Goal: Obtain resource: Download file/media

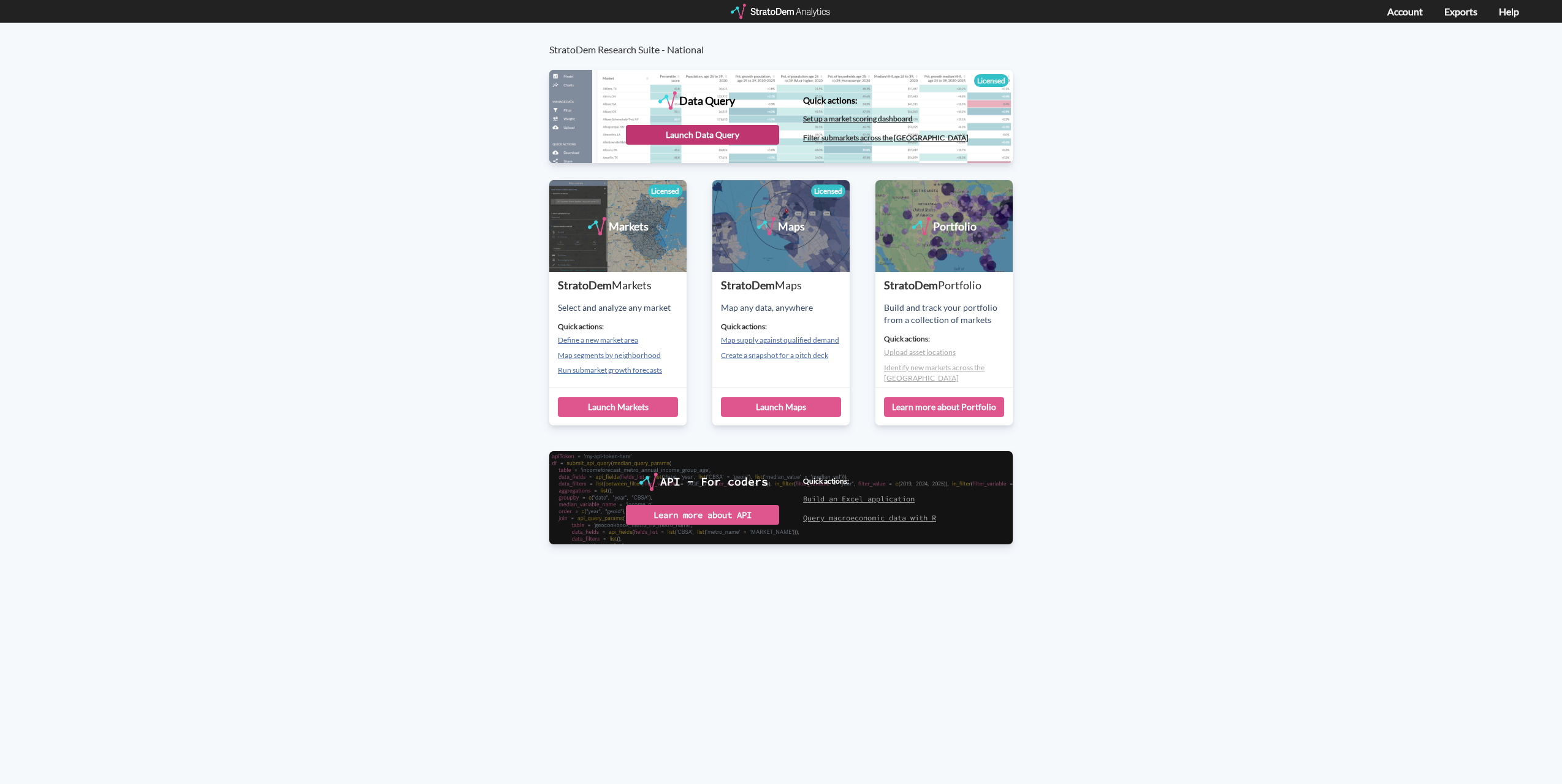
click at [760, 134] on div "Launch Data Query" at bounding box center [703, 135] width 153 height 20
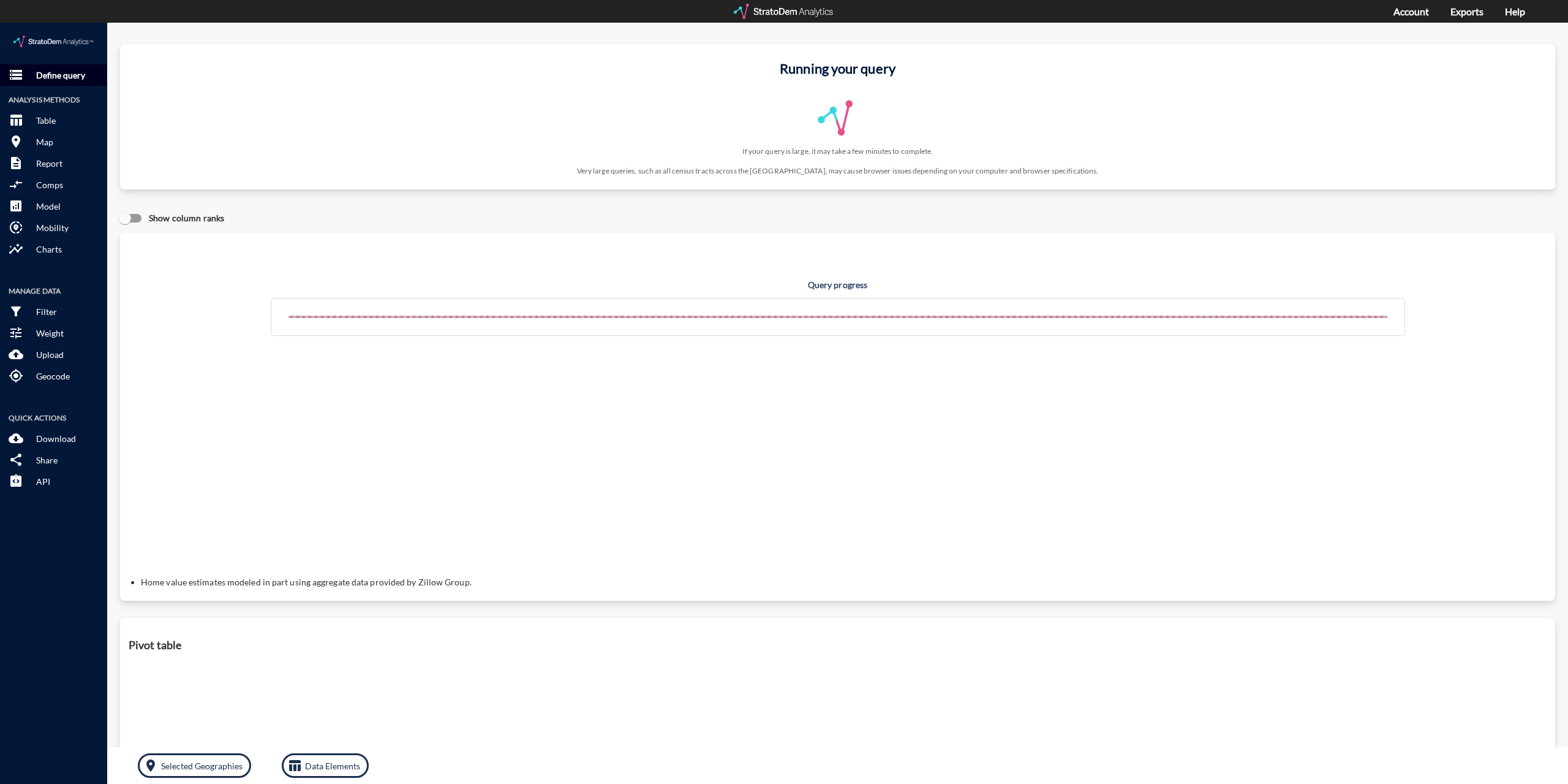
click p "Define query"
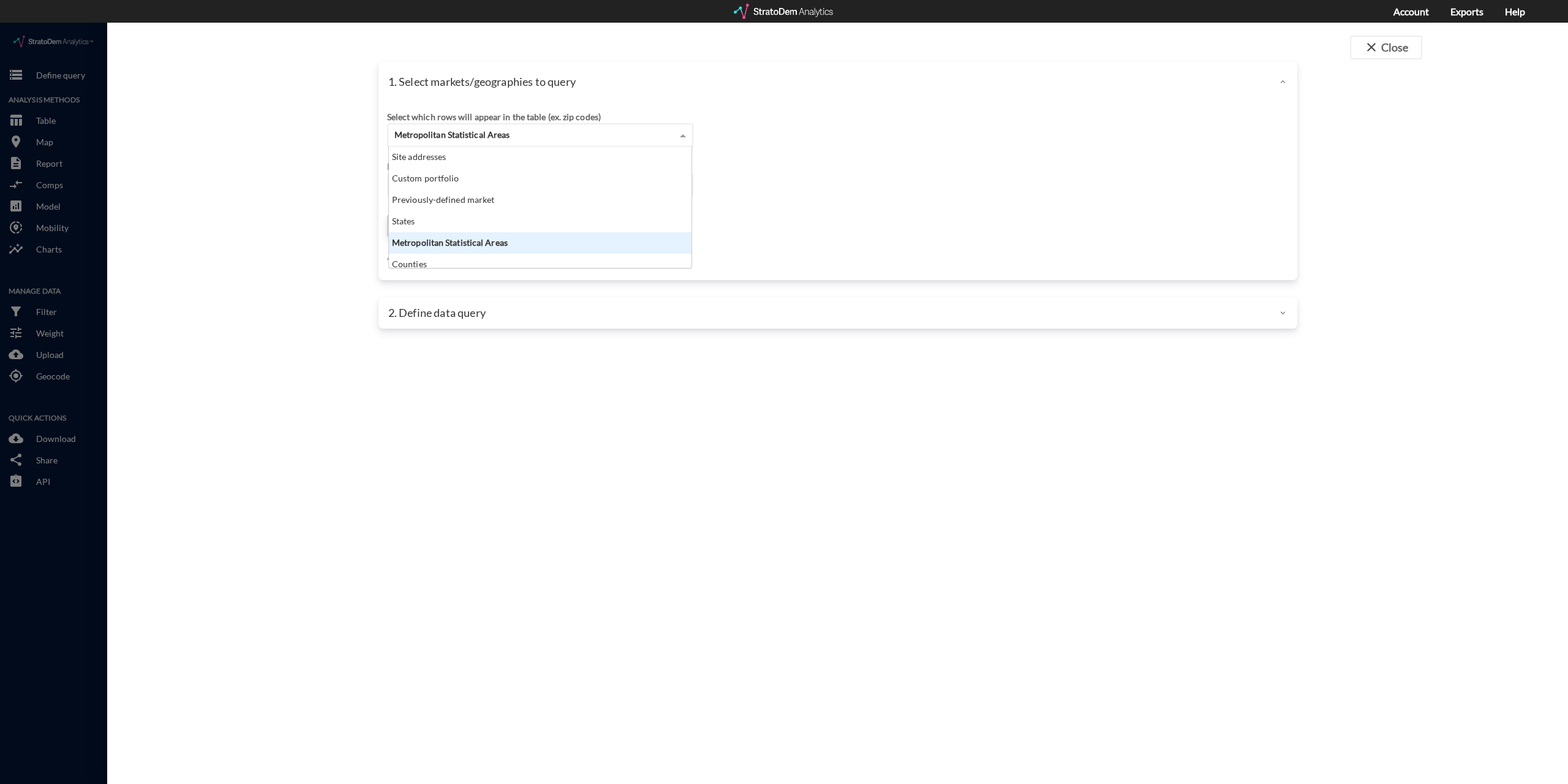
click span "Metropolitan Statistical Areas"
click div "Site addresses"
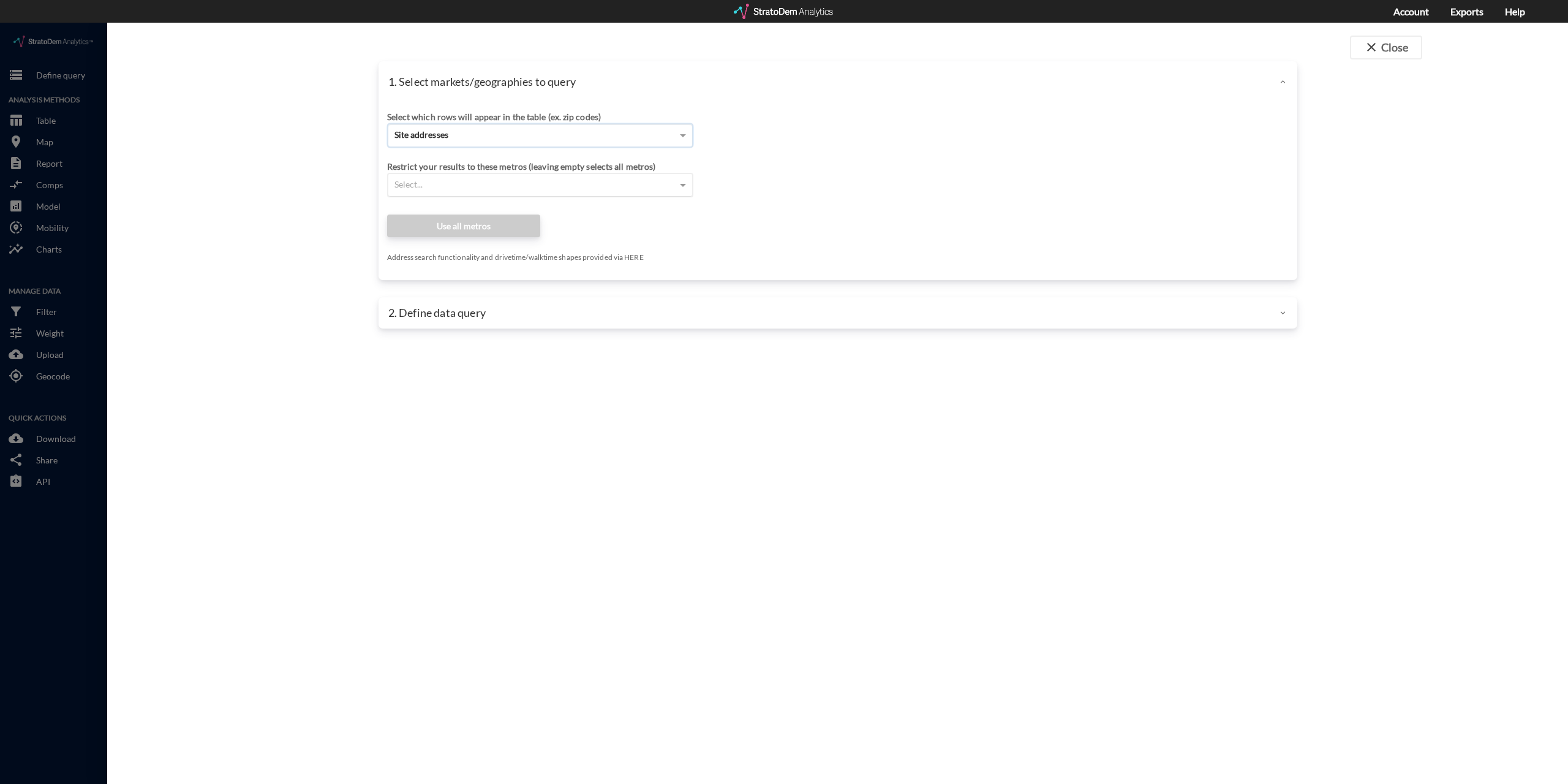
click div "Select..."
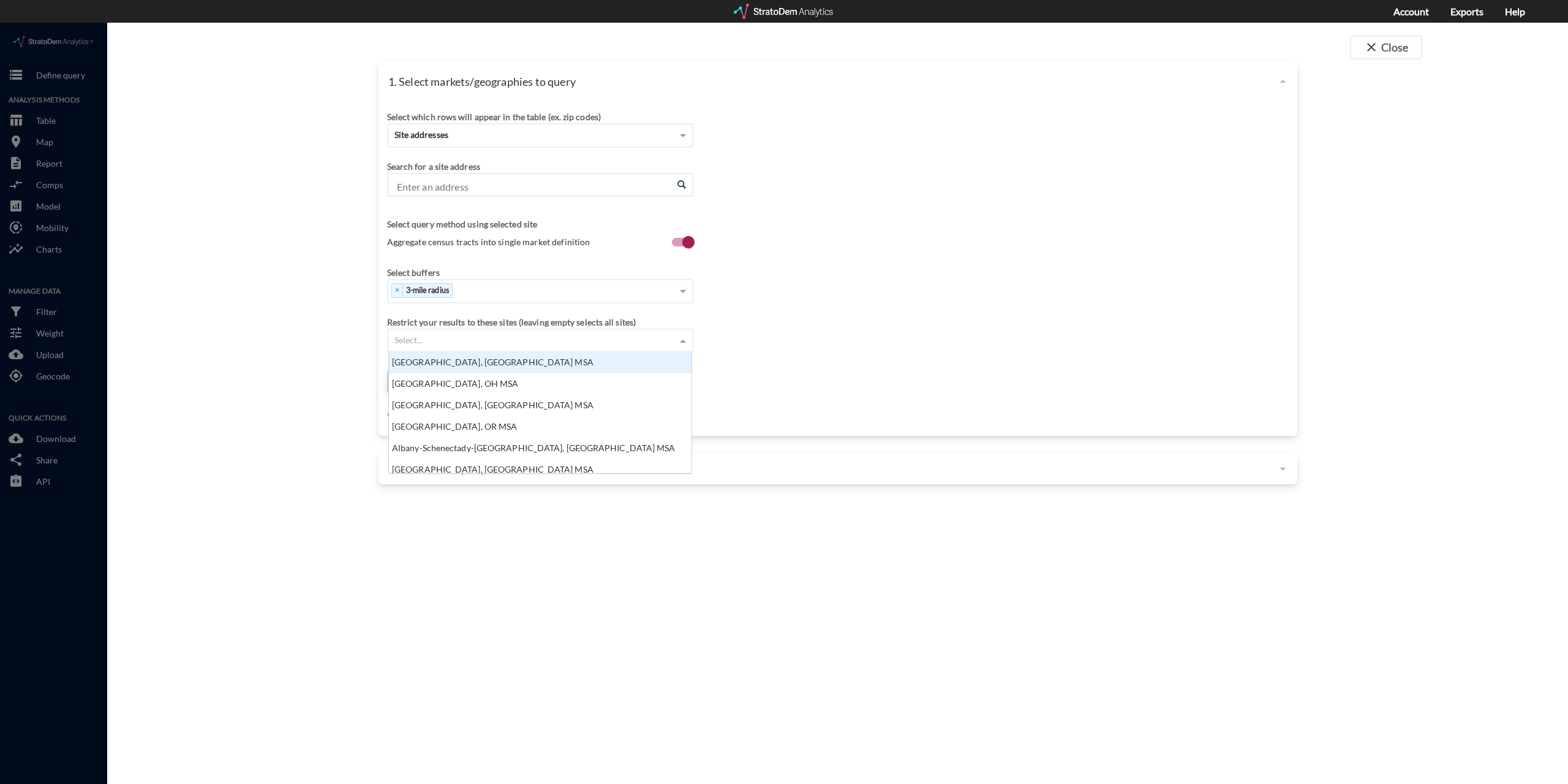
click input "Enter an address"
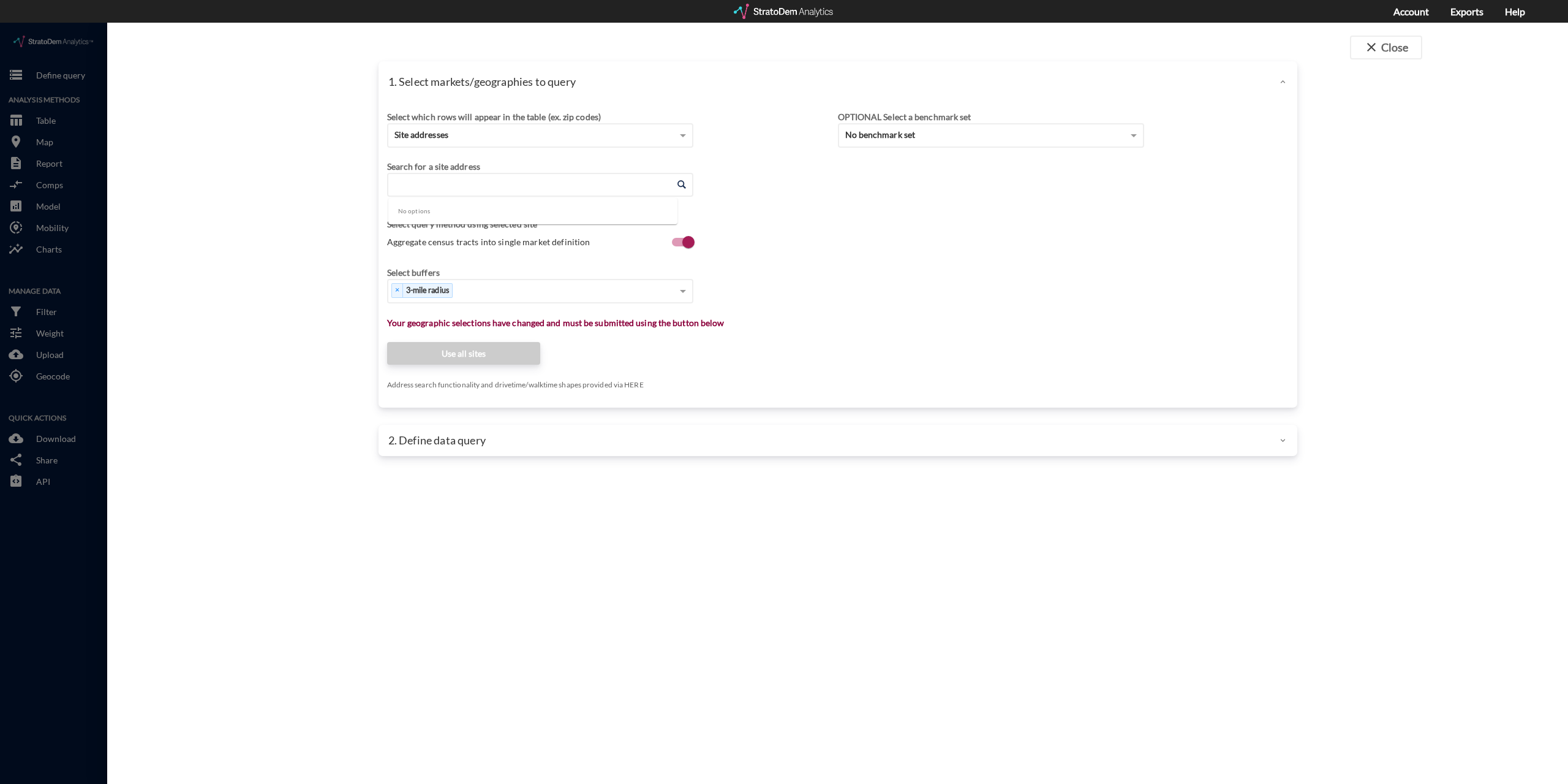
paste input "919 Sierra Madre Ave, Azusa, CA 91702"
click li "919 W Sierra Madre Ave, Azusa, California"
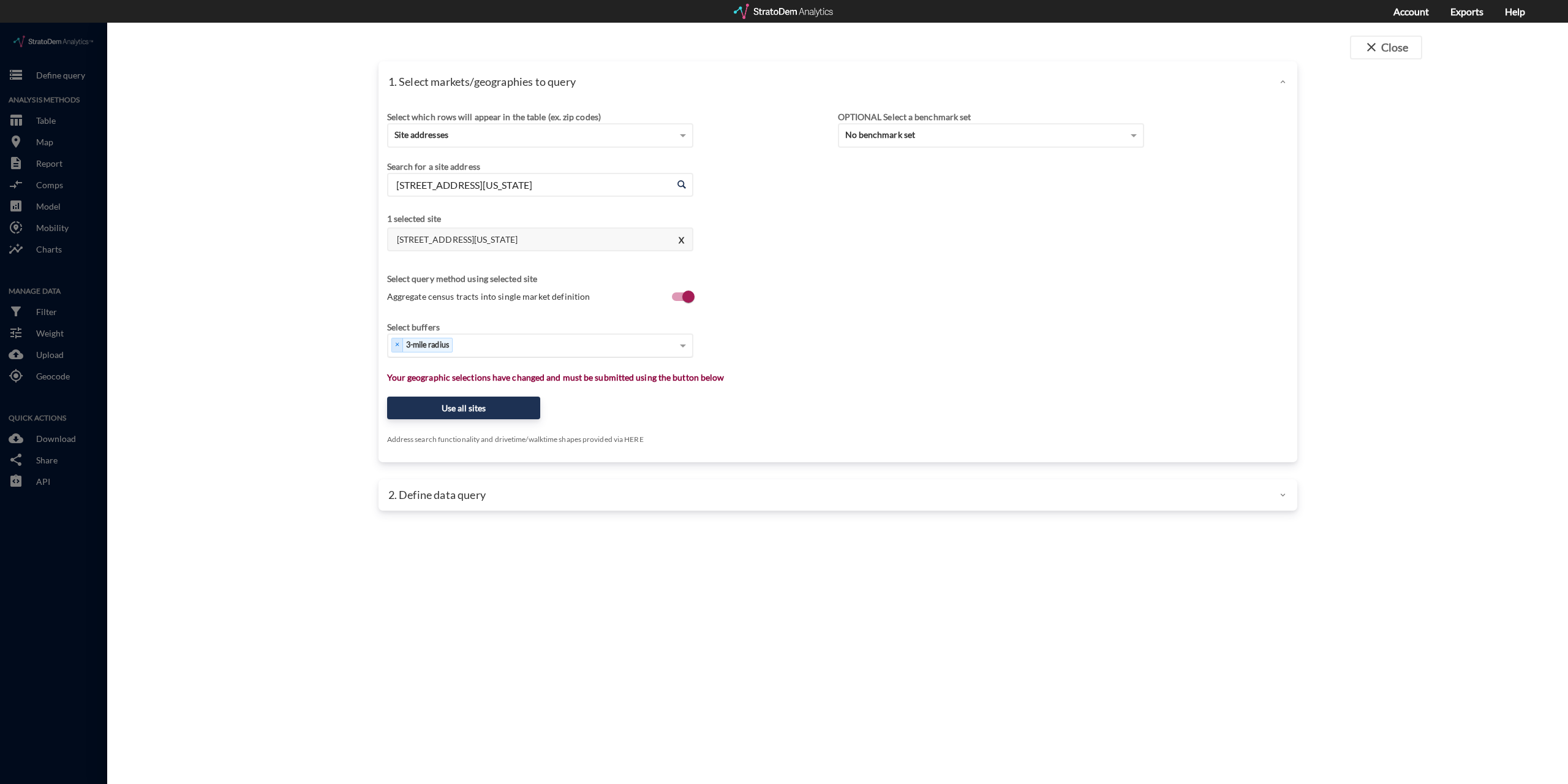
type input "919 W Sierra Madre Ave, Azusa, California"
type input "1"
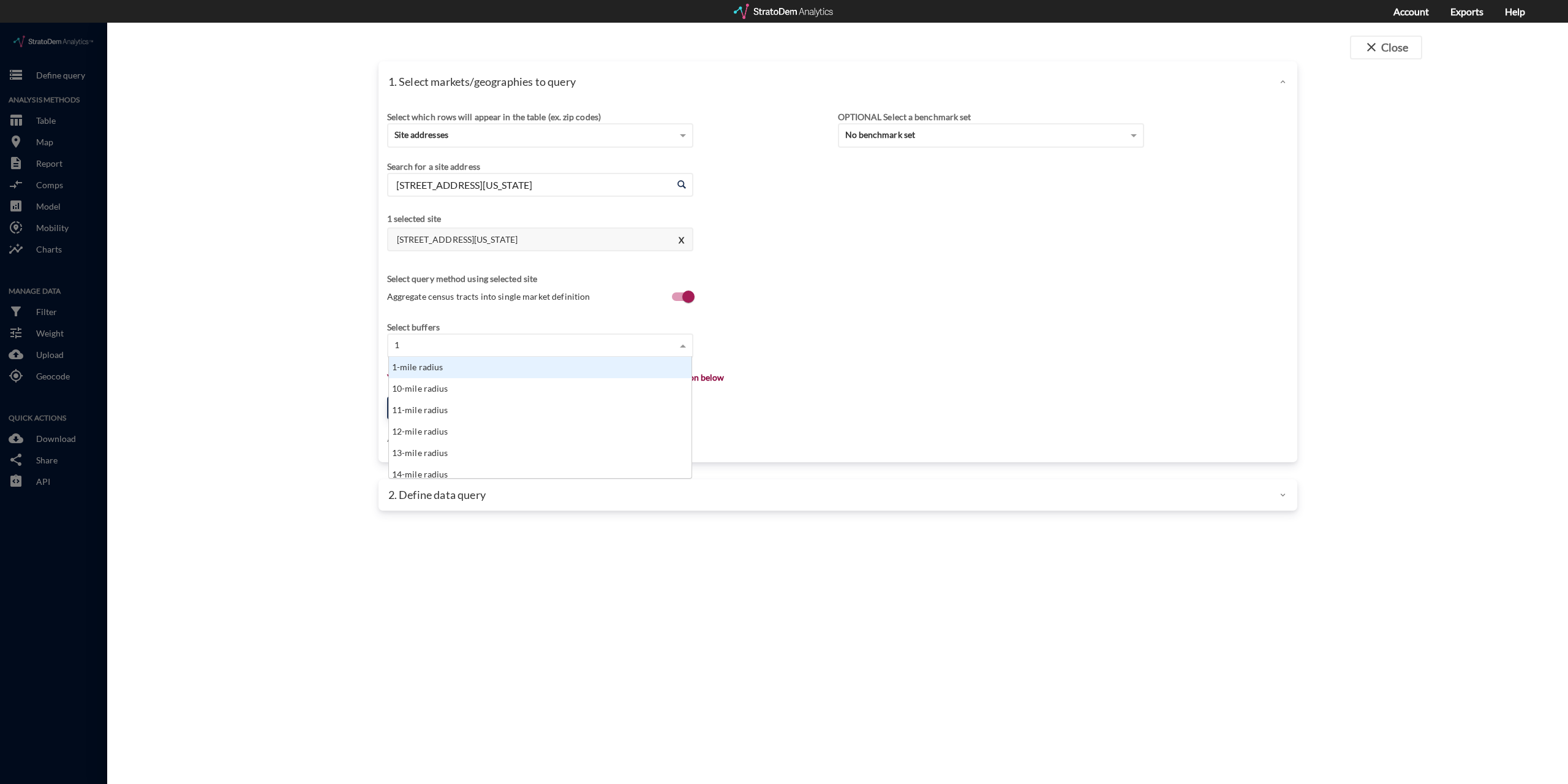
scroll to position [111, 295]
click div "1-mile radius"
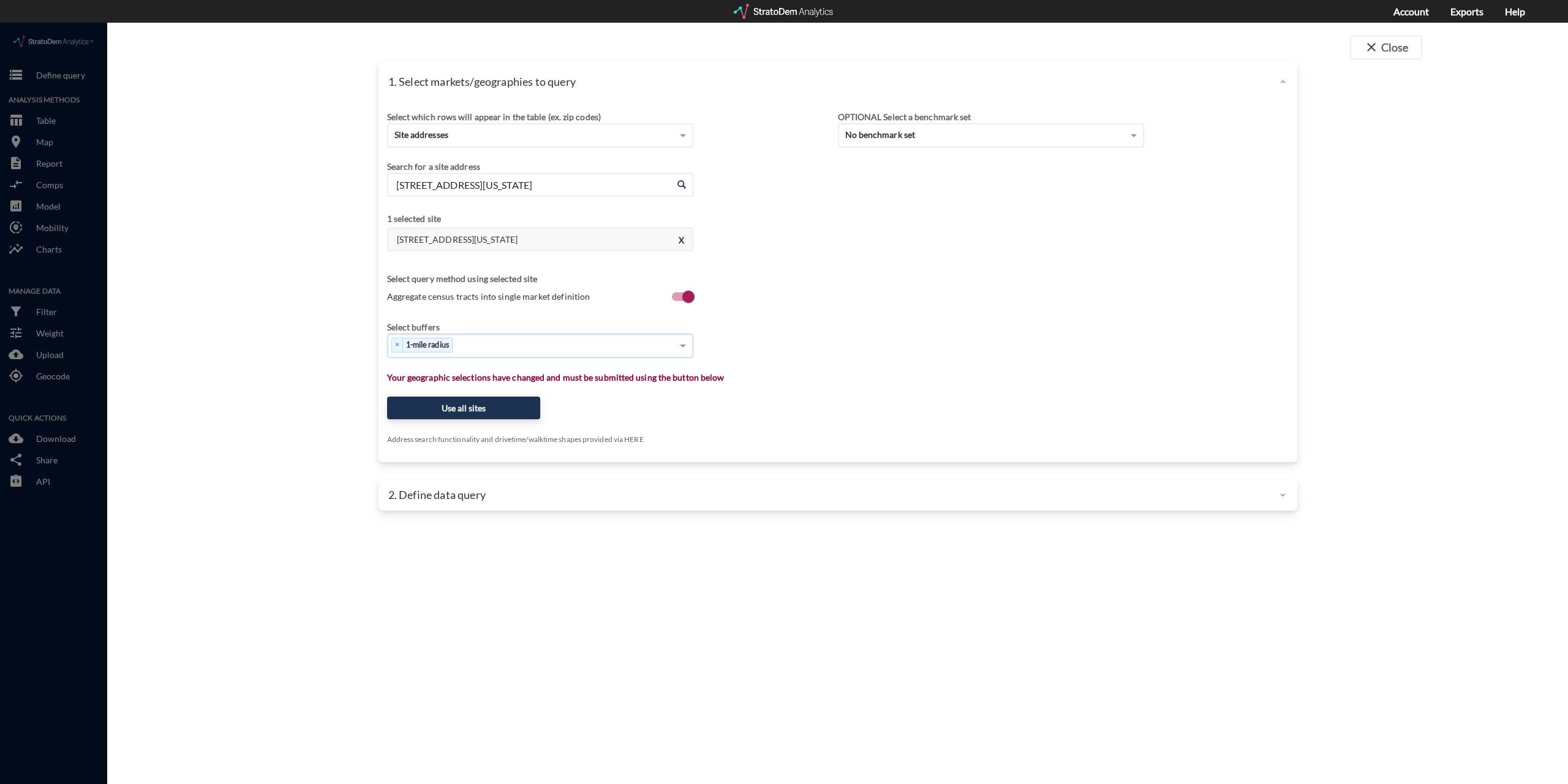
type input "3"
click div "3-mile radius"
type input "5"
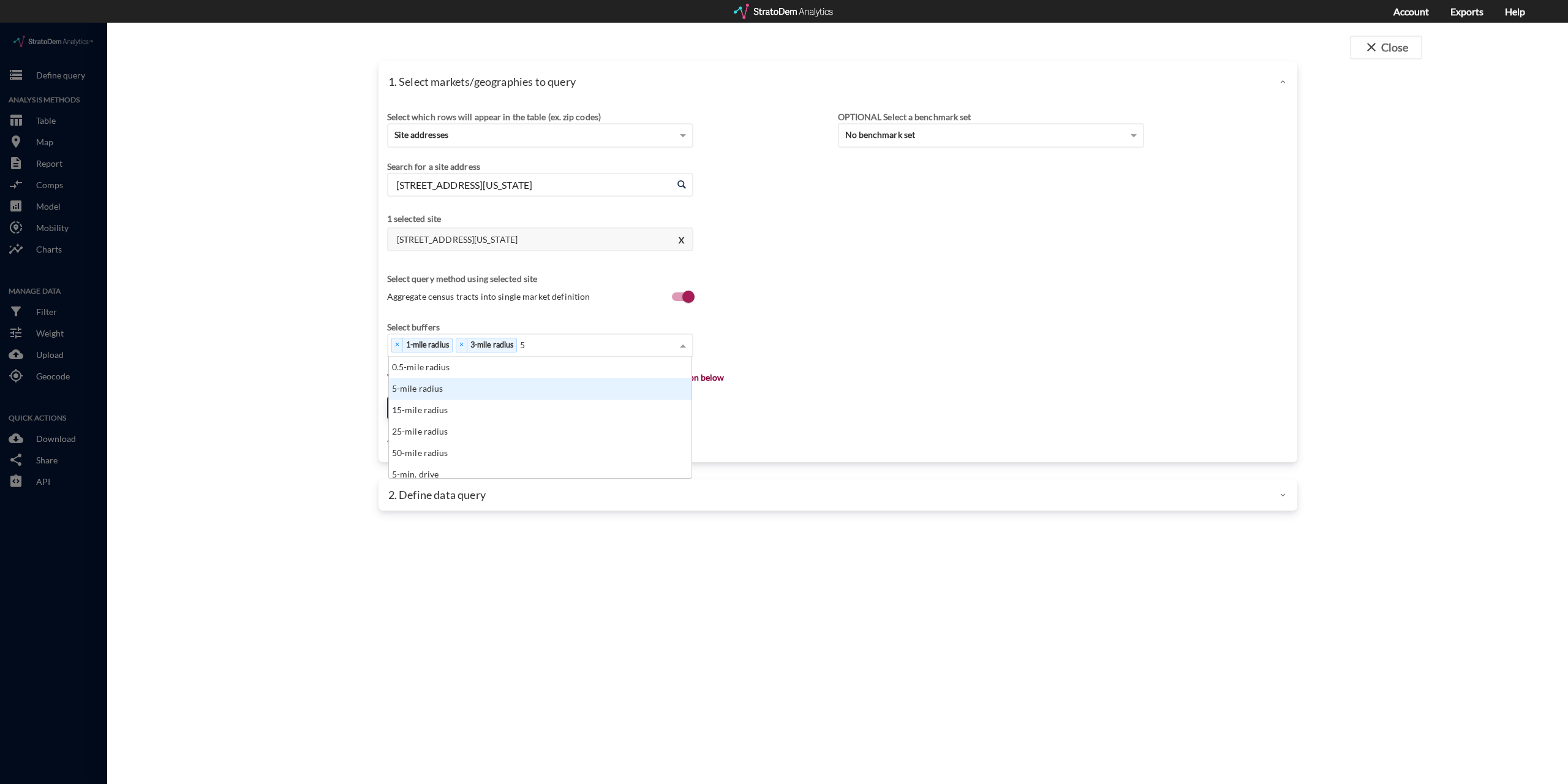
click div "5-mile radius"
type input "1"
click div "10-mile radius"
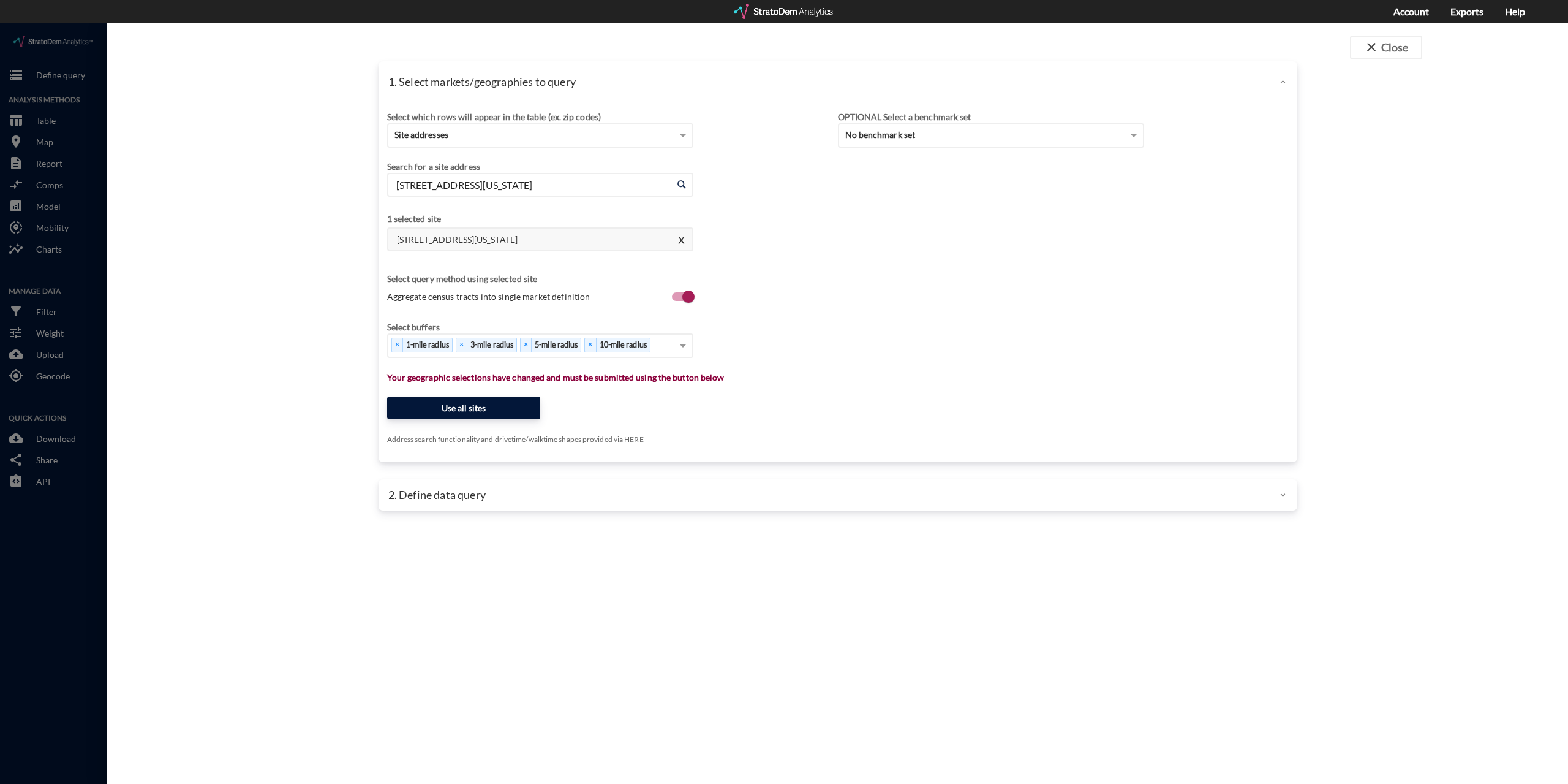
click button "Use all sites"
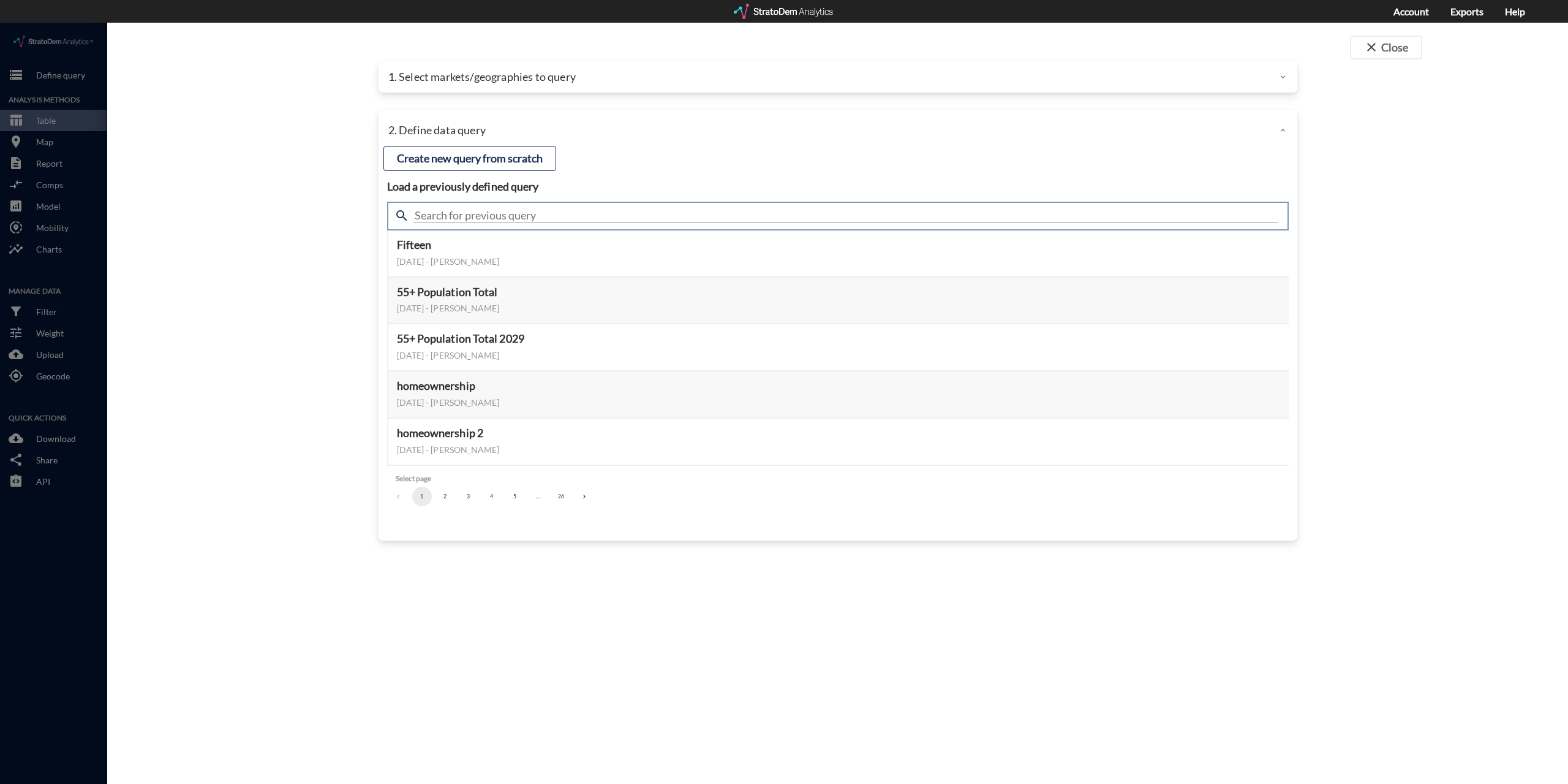
click input "text"
type input "demand"
click input "demand"
click ul "1"
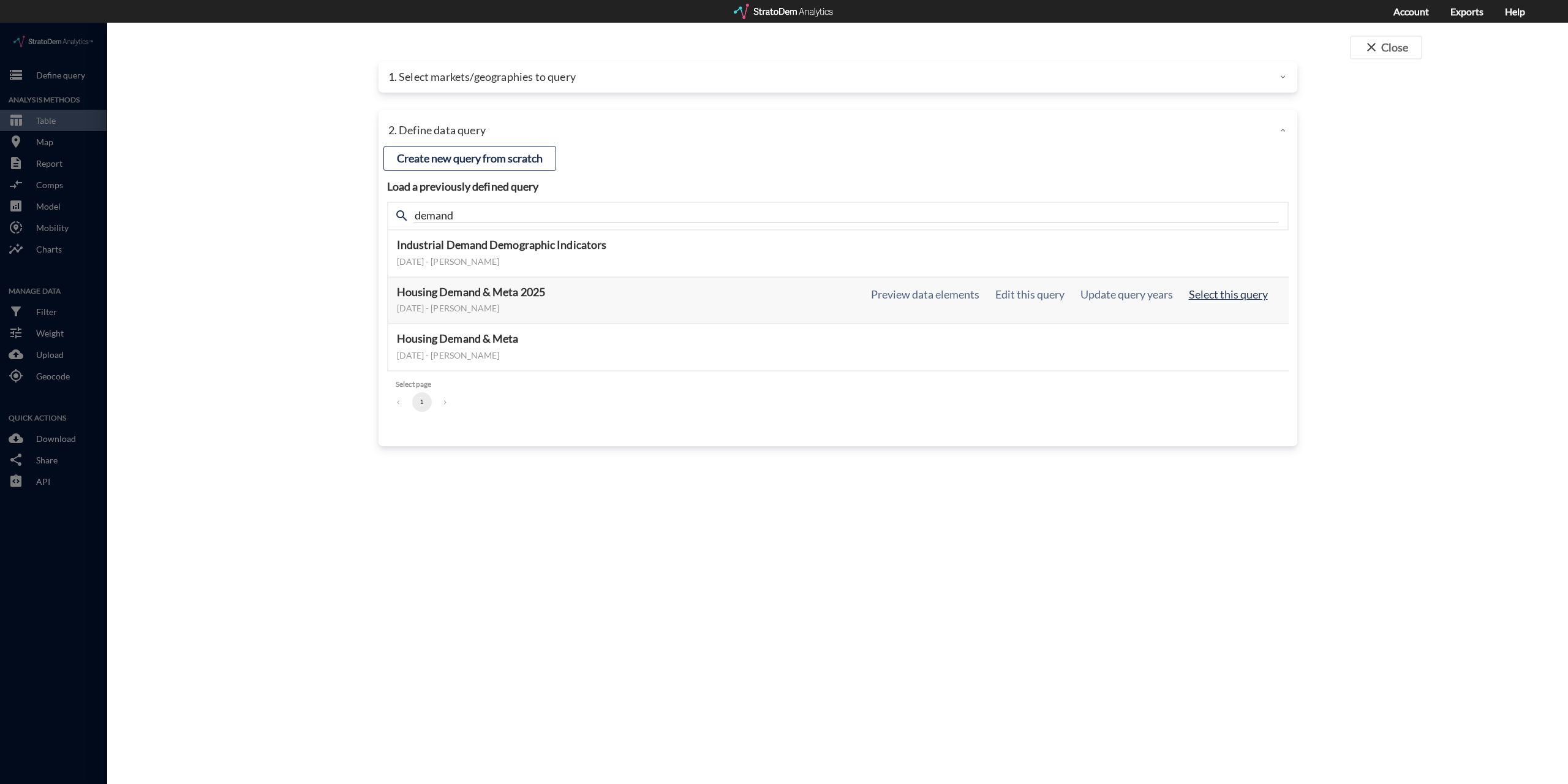
click button "Select this query"
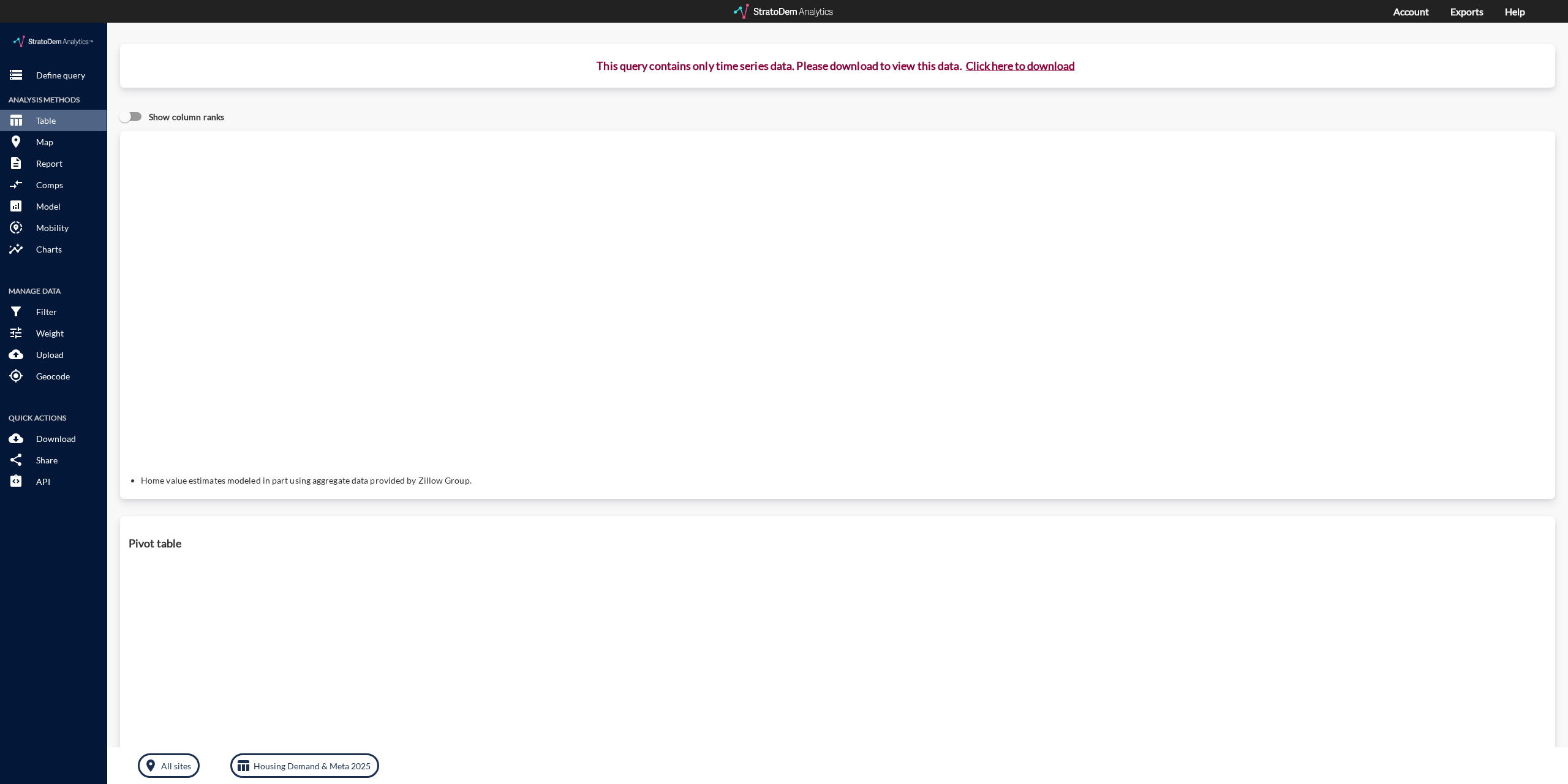
click button "Click here to download"
click link "Exports manager"
click p "Define query"
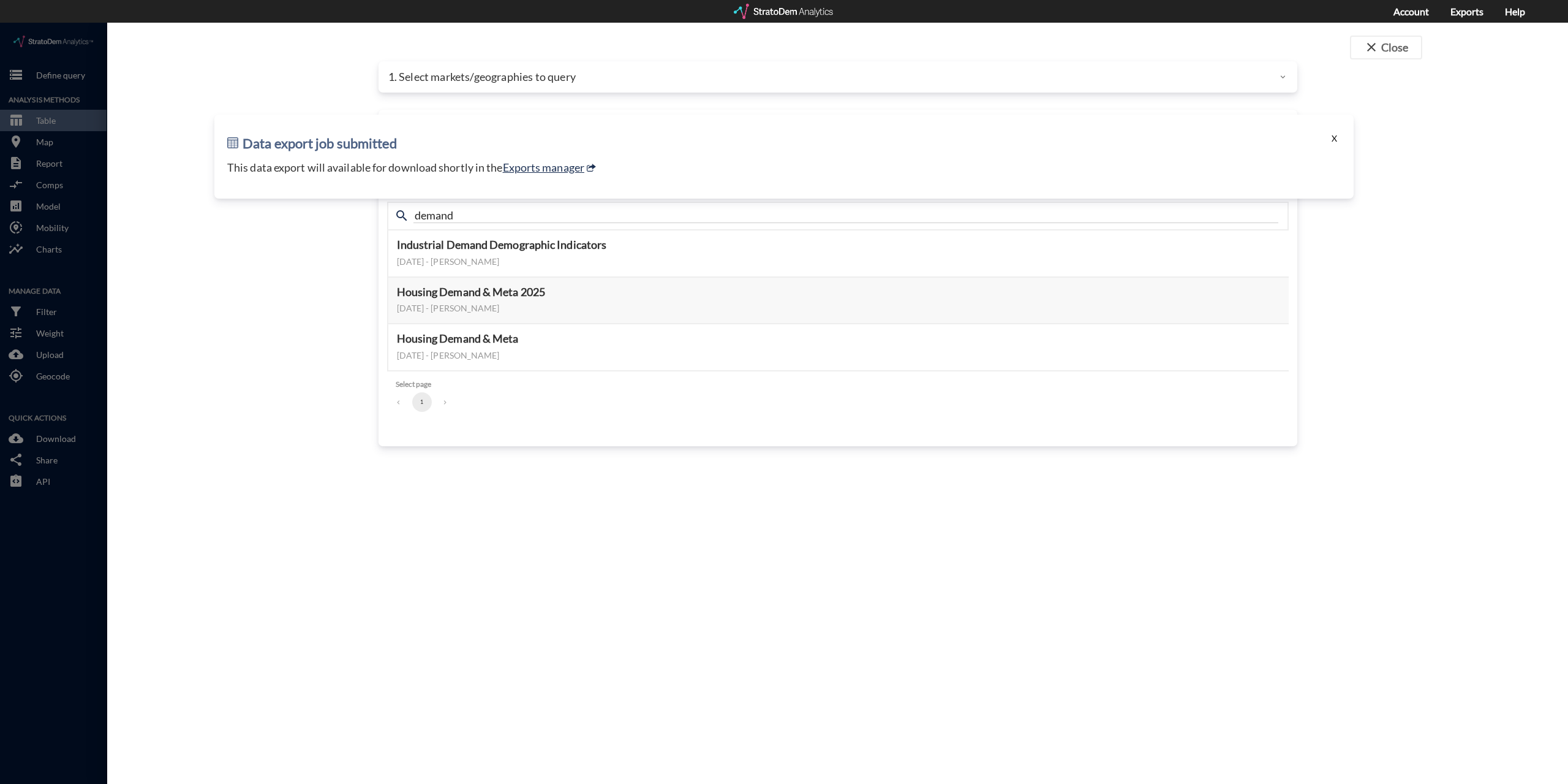
click button "X"
click input "demand"
click div "close Close 1. Select markets/geographies to query Select which rows will appea…"
type input "active"
click div "close Close 1. Select markets/geographies to query Select which rows will appea…"
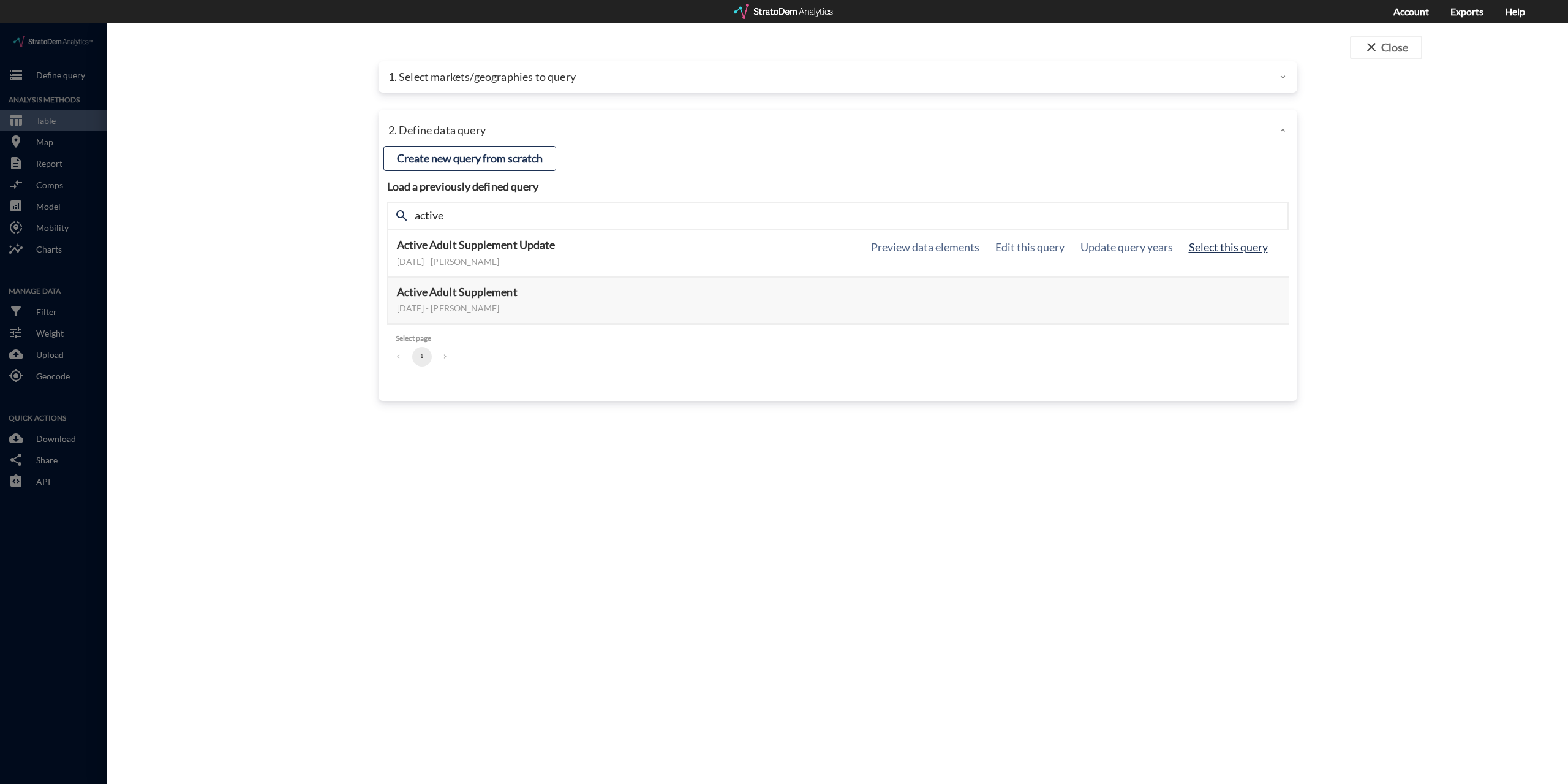
click button "Select this query"
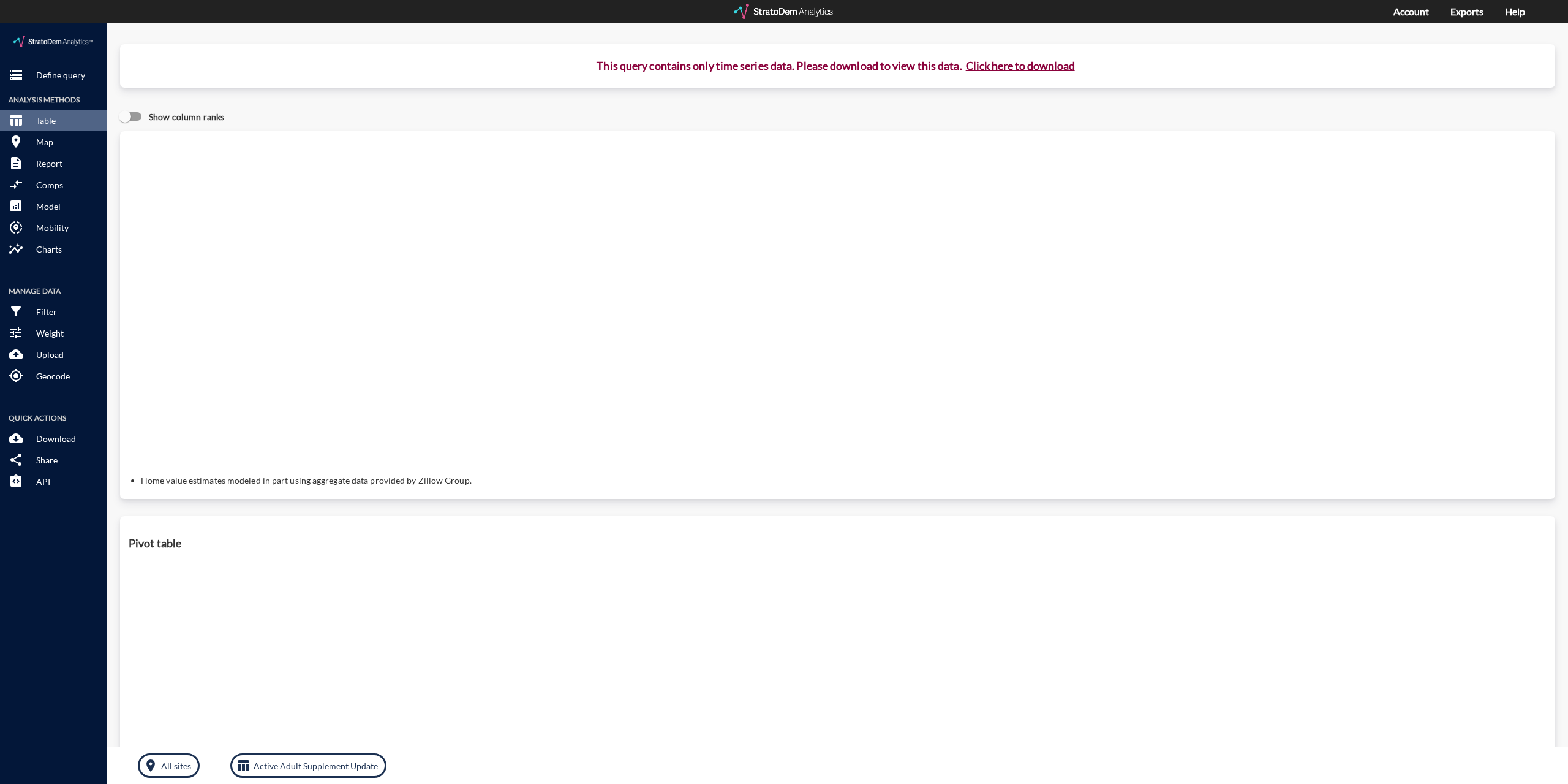
click button "Click here to download"
click link "Exports manager"
